Goal: Task Accomplishment & Management: Use online tool/utility

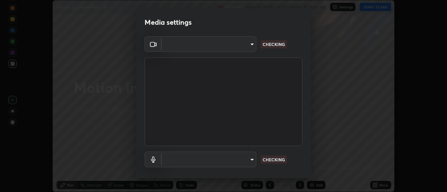
scroll to position [192, 447]
type input "4c72da43d9f8fe59a3f1c51c15ce5ef4700dc23536a29d5760a7834eb8cafeb2"
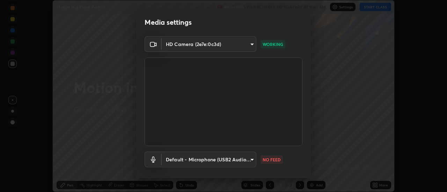
click at [196, 161] on body "Erase all Motion in a Plane Part - 8 Recording WAS SCHEDULED TO START AT 9:40 A…" at bounding box center [223, 96] width 447 height 192
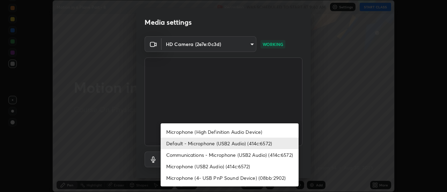
click at [187, 154] on li "Communications - Microphone (USB2 Audio) (414c:6572)" at bounding box center [230, 155] width 138 height 12
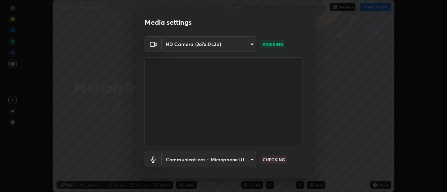
click at [181, 161] on body "Erase all Motion in a Plane Part - 8 Recording WAS SCHEDULED TO START AT 9:40 A…" at bounding box center [223, 96] width 447 height 192
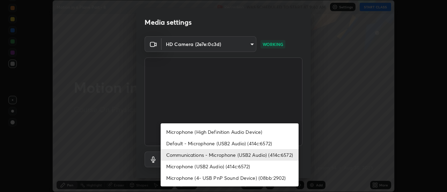
click at [187, 143] on li "Default - Microphone (USB2 Audio) (414c:6572)" at bounding box center [230, 144] width 138 height 12
type input "default"
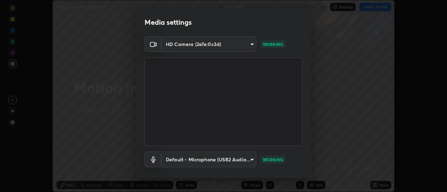
scroll to position [37, 0]
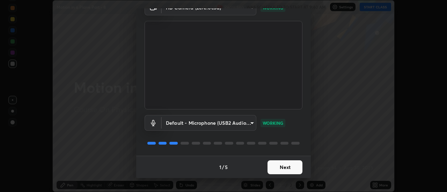
click at [284, 171] on button "Next" at bounding box center [284, 168] width 35 height 14
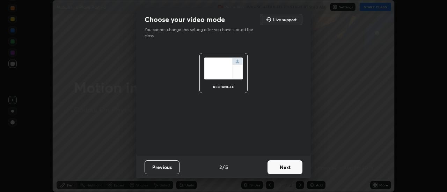
click at [282, 171] on button "Next" at bounding box center [284, 168] width 35 height 14
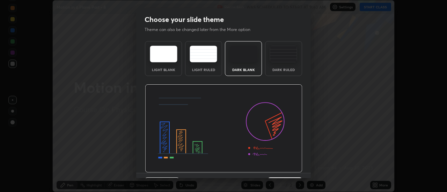
scroll to position [17, 0]
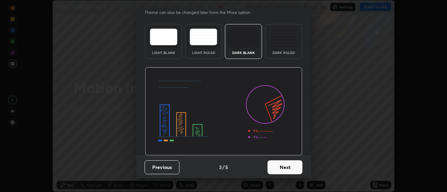
click at [284, 174] on button "Next" at bounding box center [284, 168] width 35 height 14
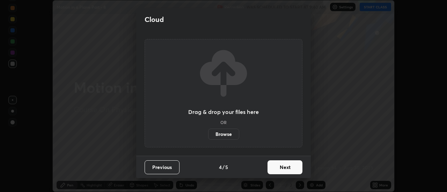
click at [283, 171] on button "Next" at bounding box center [284, 168] width 35 height 14
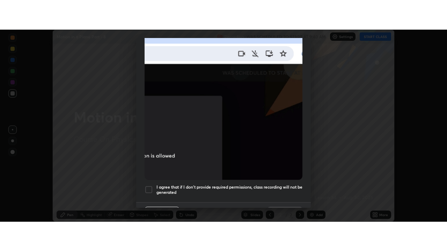
scroll to position [179, 0]
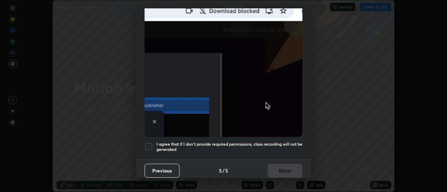
click at [251, 147] on h5 "I agree that if I don't provide required permissions, class recording will not …" at bounding box center [229, 147] width 146 height 11
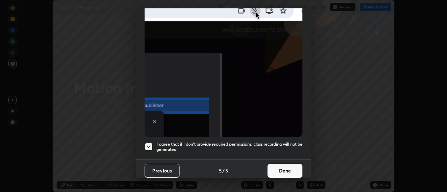
click at [282, 170] on button "Done" at bounding box center [284, 171] width 35 height 14
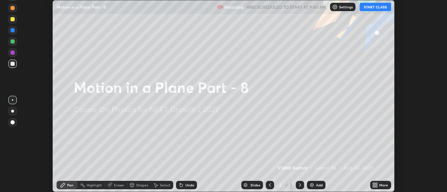
click at [374, 186] on icon at bounding box center [374, 187] width 2 height 2
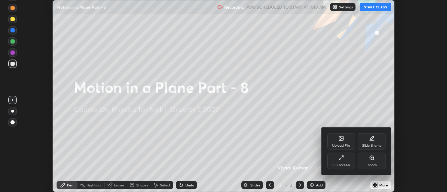
click at [336, 162] on div "Full screen" at bounding box center [341, 161] width 28 height 17
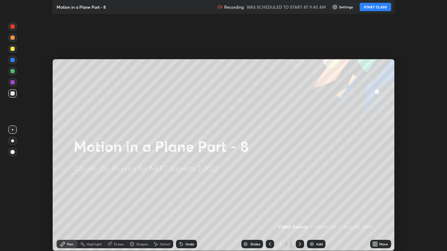
scroll to position [251, 447]
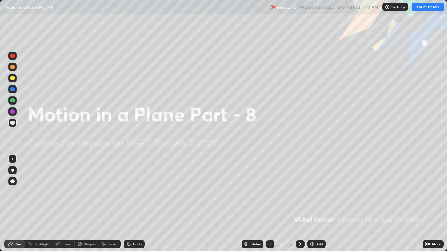
click at [422, 7] on button "START CLASS" at bounding box center [427, 7] width 31 height 8
click at [318, 192] on div "Add" at bounding box center [319, 244] width 7 height 3
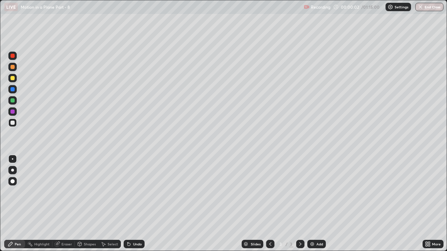
click at [12, 80] on div at bounding box center [12, 78] width 4 height 4
click at [12, 171] on div at bounding box center [12, 170] width 3 height 3
click at [13, 76] on div at bounding box center [12, 78] width 4 height 4
click at [12, 123] on div at bounding box center [12, 123] width 4 height 4
click at [13, 99] on div at bounding box center [12, 100] width 4 height 4
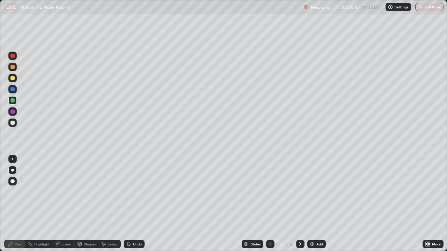
click at [63, 192] on div "Eraser" at bounding box center [66, 244] width 10 height 3
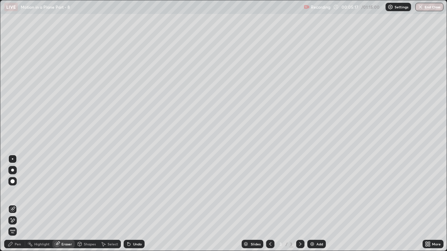
click at [11, 192] on div "Pen" at bounding box center [14, 244] width 21 height 8
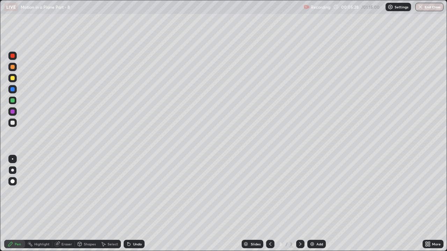
click at [64, 192] on div "Eraser" at bounding box center [63, 244] width 22 height 8
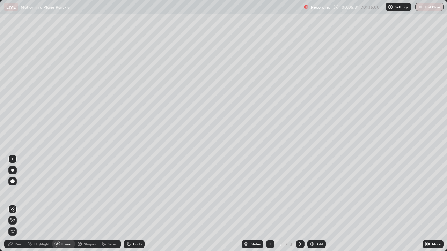
click at [13, 192] on icon at bounding box center [11, 245] width 6 height 6
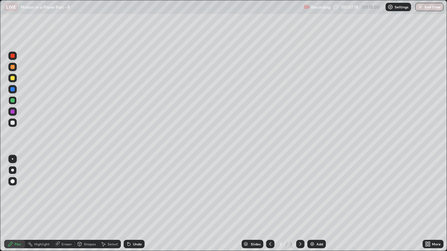
click at [133, 192] on div "Undo" at bounding box center [137, 244] width 9 height 3
click at [11, 77] on div at bounding box center [12, 78] width 4 height 4
click at [134, 192] on div "Undo" at bounding box center [137, 244] width 9 height 3
click at [132, 192] on div "Undo" at bounding box center [134, 244] width 21 height 8
click at [316, 192] on div "Add" at bounding box center [319, 244] width 7 height 3
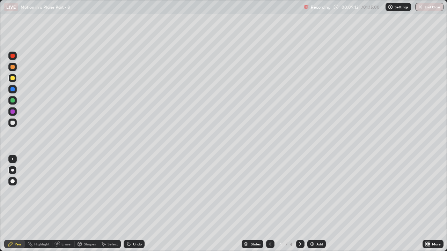
click at [135, 192] on div "Undo" at bounding box center [134, 244] width 21 height 8
click at [12, 67] on div at bounding box center [12, 67] width 4 height 4
click at [270, 192] on icon at bounding box center [270, 245] width 6 height 6
click at [299, 192] on div at bounding box center [300, 244] width 8 height 8
click at [136, 192] on div "Undo" at bounding box center [137, 244] width 9 height 3
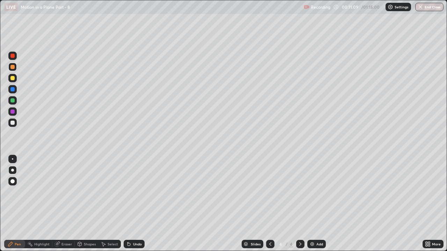
click at [133, 192] on div "Undo" at bounding box center [137, 244] width 9 height 3
click at [269, 192] on icon at bounding box center [270, 245] width 6 height 6
click at [299, 192] on icon at bounding box center [300, 245] width 6 height 6
click at [269, 192] on icon at bounding box center [270, 244] width 2 height 3
click at [299, 192] on icon at bounding box center [300, 245] width 6 height 6
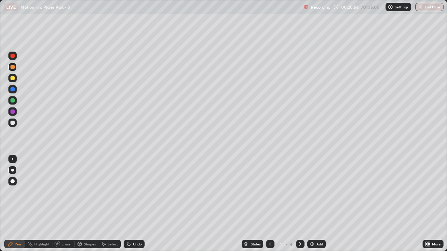
click at [63, 192] on div "Eraser" at bounding box center [66, 244] width 10 height 3
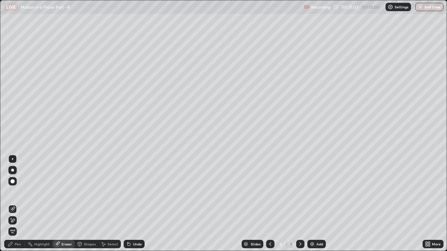
click at [15, 192] on div "Pen" at bounding box center [18, 244] width 6 height 3
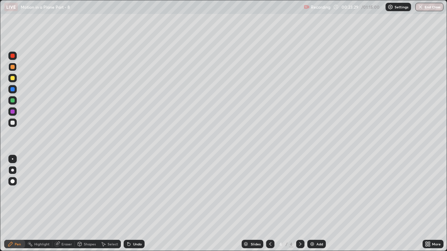
click at [270, 192] on div at bounding box center [270, 244] width 8 height 8
click at [296, 192] on div at bounding box center [300, 244] width 8 height 8
click at [315, 192] on div "Add" at bounding box center [316, 244] width 18 height 8
click at [11, 79] on div at bounding box center [12, 78] width 4 height 4
click at [13, 69] on div at bounding box center [12, 67] width 4 height 4
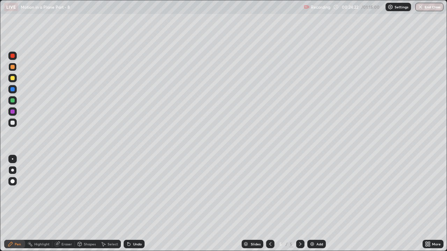
click at [139, 192] on div "Undo" at bounding box center [137, 244] width 9 height 3
click at [136, 192] on div "Undo" at bounding box center [137, 244] width 9 height 3
click at [135, 192] on div "Undo" at bounding box center [137, 244] width 9 height 3
click at [16, 100] on div at bounding box center [12, 100] width 8 height 8
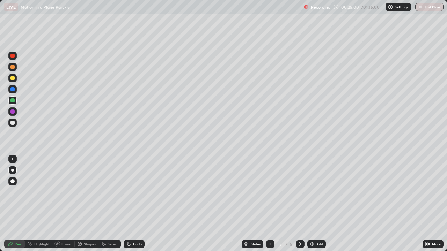
click at [133, 192] on div "Undo" at bounding box center [137, 244] width 9 height 3
click at [132, 192] on div "Undo" at bounding box center [134, 244] width 21 height 8
click at [15, 123] on div at bounding box center [12, 123] width 8 height 8
click at [61, 192] on div "Eraser" at bounding box center [63, 244] width 22 height 8
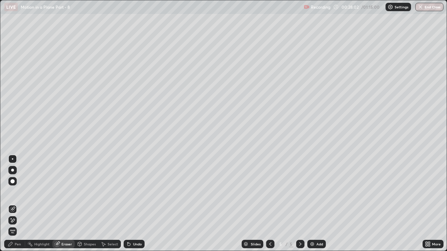
click at [17, 192] on div "Pen" at bounding box center [18, 244] width 6 height 3
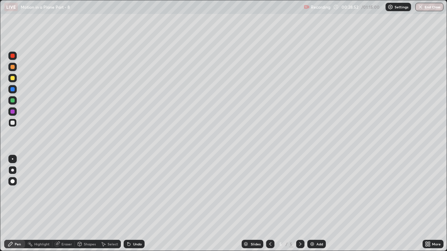
click at [315, 192] on div "Add" at bounding box center [316, 244] width 18 height 8
click at [11, 101] on div at bounding box center [12, 100] width 4 height 4
click at [131, 192] on icon at bounding box center [129, 245] width 6 height 6
click at [131, 192] on div "Undo" at bounding box center [134, 244] width 21 height 8
click at [128, 192] on icon at bounding box center [128, 244] width 3 height 3
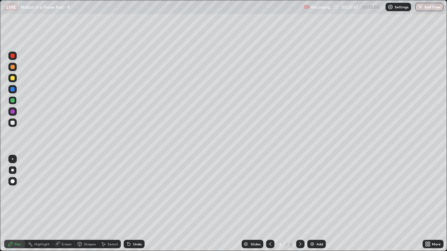
click at [127, 192] on icon at bounding box center [127, 243] width 1 height 1
click at [127, 192] on icon at bounding box center [128, 244] width 3 height 3
click at [126, 192] on icon at bounding box center [129, 245] width 6 height 6
click at [127, 192] on icon at bounding box center [128, 244] width 3 height 3
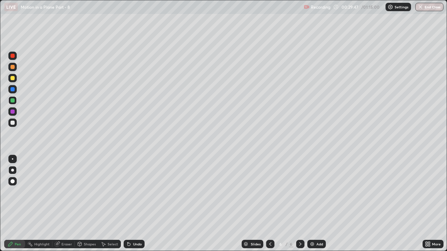
click at [127, 192] on icon at bounding box center [127, 243] width 1 height 1
click at [135, 192] on div "Undo" at bounding box center [137, 244] width 9 height 3
click at [134, 192] on div "Undo" at bounding box center [137, 244] width 9 height 3
click at [130, 192] on icon at bounding box center [129, 245] width 6 height 6
click at [133, 192] on div "Undo" at bounding box center [137, 244] width 9 height 3
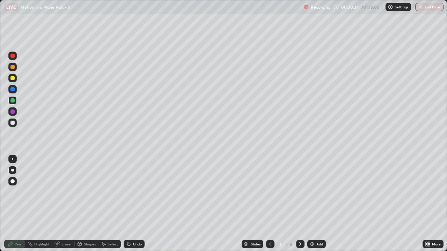
click at [61, 192] on div "Eraser" at bounding box center [63, 244] width 22 height 8
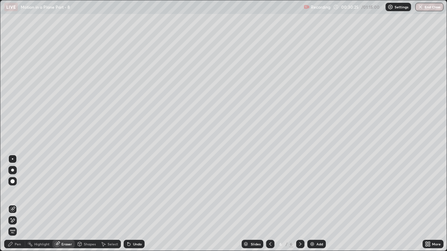
click at [10, 192] on div "Pen" at bounding box center [14, 244] width 21 height 8
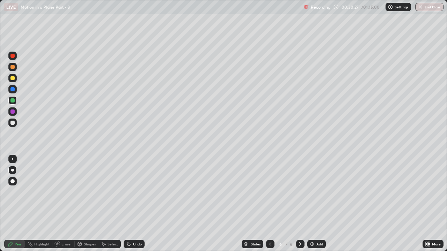
click at [267, 192] on icon at bounding box center [270, 245] width 6 height 6
click at [299, 192] on icon at bounding box center [300, 245] width 6 height 6
click at [313, 192] on img at bounding box center [312, 245] width 6 height 6
click at [14, 77] on div at bounding box center [12, 78] width 4 height 4
click at [13, 54] on div at bounding box center [12, 56] width 4 height 4
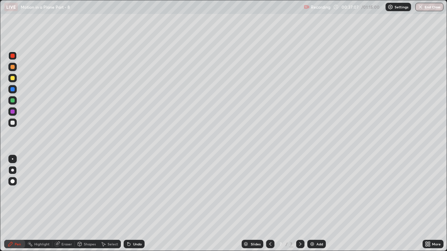
click at [15, 77] on div at bounding box center [12, 78] width 8 height 8
click at [134, 192] on div "Undo" at bounding box center [137, 244] width 9 height 3
click at [135, 192] on div "Undo" at bounding box center [137, 244] width 9 height 3
click at [14, 124] on div at bounding box center [12, 123] width 4 height 4
click at [14, 101] on div at bounding box center [12, 100] width 4 height 4
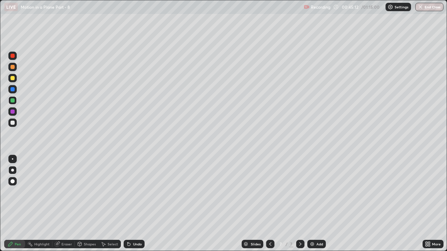
click at [14, 111] on div at bounding box center [12, 112] width 4 height 4
click at [14, 79] on div at bounding box center [12, 78] width 4 height 4
click at [134, 192] on div "Undo" at bounding box center [137, 244] width 9 height 3
click at [133, 192] on div "Undo" at bounding box center [137, 244] width 9 height 3
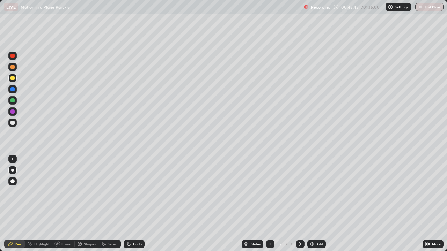
click at [133, 192] on div "Undo" at bounding box center [137, 244] width 9 height 3
click at [136, 192] on div "Undo" at bounding box center [137, 244] width 9 height 3
click at [134, 192] on div "Undo" at bounding box center [137, 244] width 9 height 3
click at [135, 192] on div "Undo" at bounding box center [137, 244] width 9 height 3
click at [135, 192] on div "Undo" at bounding box center [134, 244] width 21 height 8
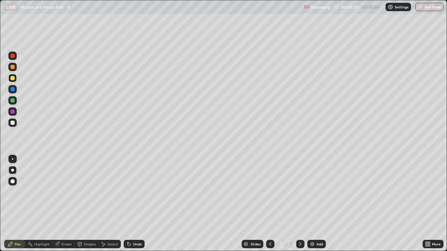
click at [134, 192] on div "Undo" at bounding box center [137, 244] width 9 height 3
click at [135, 192] on div "Undo" at bounding box center [137, 244] width 9 height 3
click at [60, 192] on div "Eraser" at bounding box center [63, 244] width 22 height 8
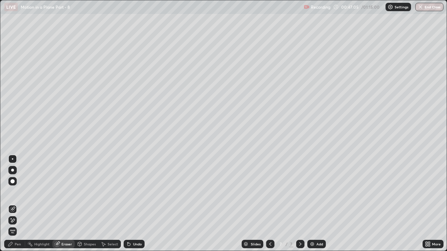
click at [15, 192] on div "Pen" at bounding box center [18, 244] width 6 height 3
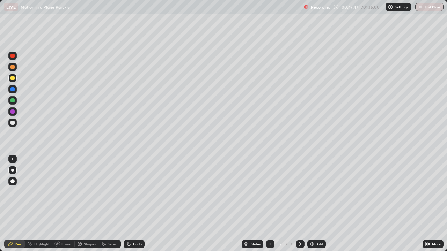
click at [315, 192] on div "Add" at bounding box center [316, 244] width 18 height 8
click at [269, 192] on icon at bounding box center [270, 245] width 6 height 6
click at [296, 192] on div at bounding box center [300, 244] width 8 height 8
click at [269, 192] on icon at bounding box center [270, 245] width 6 height 6
click at [300, 192] on icon at bounding box center [300, 245] width 6 height 6
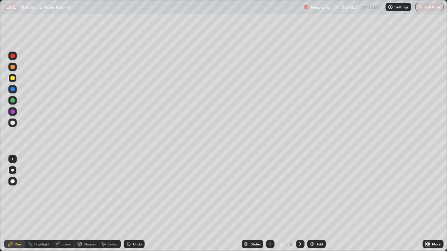
click at [134, 192] on div "Undo" at bounding box center [137, 244] width 9 height 3
click at [269, 192] on icon at bounding box center [270, 245] width 6 height 6
click at [302, 192] on div at bounding box center [300, 244] width 8 height 8
click at [268, 192] on icon at bounding box center [270, 245] width 6 height 6
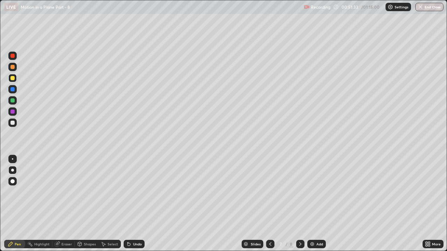
click at [300, 192] on icon at bounding box center [300, 245] width 6 height 6
click at [13, 56] on div at bounding box center [12, 56] width 4 height 4
click at [269, 192] on icon at bounding box center [270, 245] width 6 height 6
click at [300, 192] on icon at bounding box center [300, 245] width 6 height 6
click at [14, 79] on div at bounding box center [12, 78] width 4 height 4
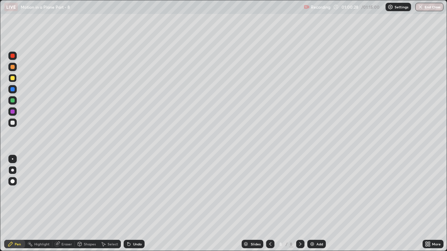
click at [317, 192] on div "Add" at bounding box center [319, 244] width 7 height 3
click at [140, 192] on div "Undo" at bounding box center [137, 244] width 9 height 3
click at [270, 192] on icon at bounding box center [270, 245] width 6 height 6
click at [299, 192] on icon at bounding box center [300, 245] width 6 height 6
click at [11, 124] on div at bounding box center [12, 123] width 4 height 4
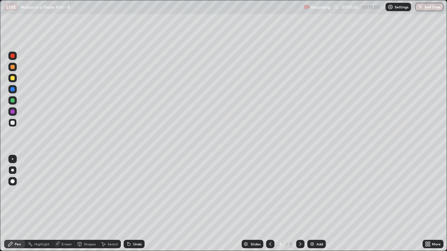
click at [10, 80] on div at bounding box center [12, 78] width 8 height 8
click at [269, 192] on icon at bounding box center [270, 245] width 6 height 6
click at [272, 192] on div at bounding box center [270, 244] width 8 height 8
click at [299, 192] on icon at bounding box center [300, 245] width 6 height 6
click at [300, 192] on icon at bounding box center [300, 245] width 6 height 6
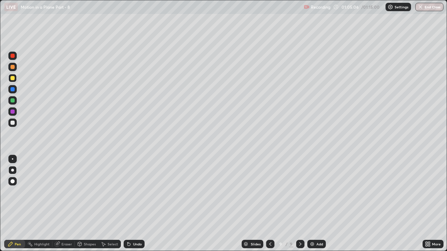
click at [13, 79] on div at bounding box center [12, 78] width 4 height 4
click at [317, 192] on div "Add" at bounding box center [319, 244] width 7 height 3
click at [135, 192] on div "Undo" at bounding box center [137, 244] width 9 height 3
click at [269, 192] on icon at bounding box center [270, 244] width 2 height 3
click at [299, 192] on icon at bounding box center [300, 245] width 6 height 6
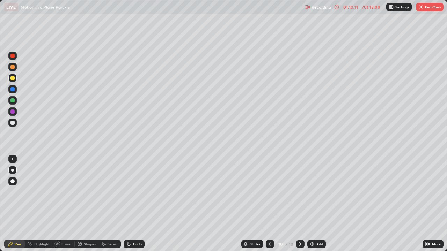
click at [428, 6] on button "End Class" at bounding box center [430, 7] width 28 height 8
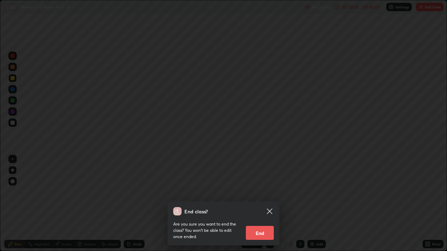
click at [262, 192] on button "End" at bounding box center [260, 233] width 28 height 14
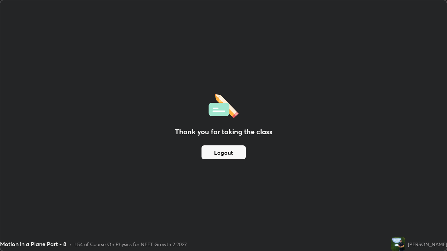
click at [236, 155] on button "Logout" at bounding box center [223, 153] width 44 height 14
